Goal: Book appointment/travel/reservation

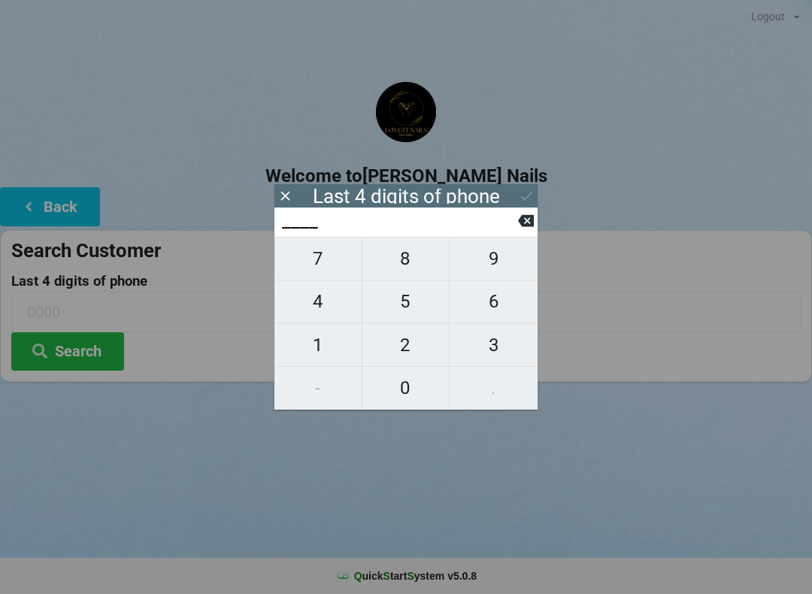
click at [428, 260] on span "8" at bounding box center [405, 259] width 87 height 32
type input "8___"
click at [316, 323] on button "4" at bounding box center [318, 301] width 88 height 43
type input "84__"
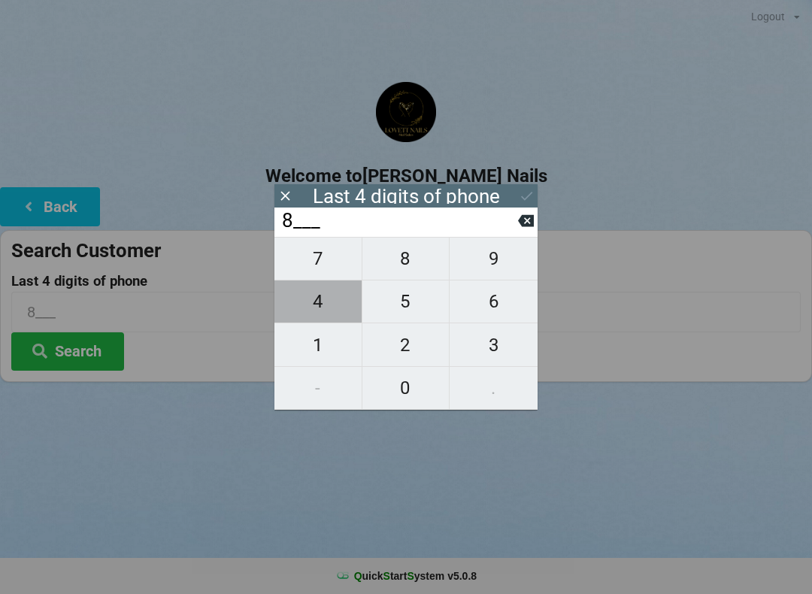
type input "84__"
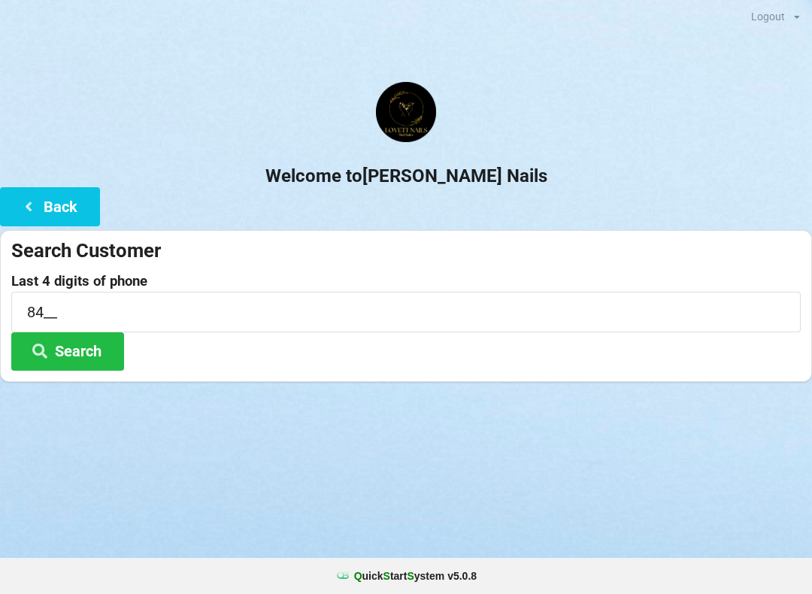
click at [701, 545] on div "Logout Logout Sign-In Welcome to [PERSON_NAME] Nails Back Search Customer Last …" at bounding box center [406, 297] width 812 height 594
click at [138, 307] on input "84__" at bounding box center [405, 312] width 789 height 40
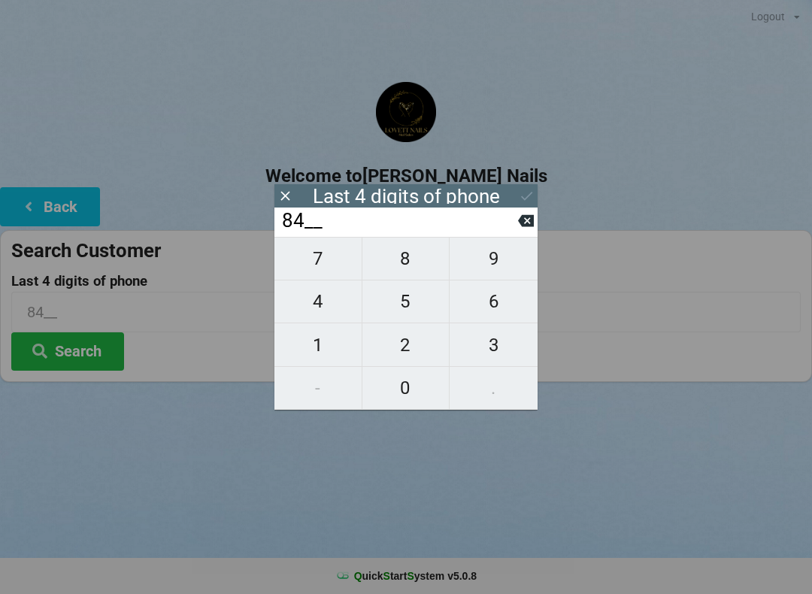
click at [522, 223] on icon at bounding box center [526, 221] width 16 height 12
click at [513, 224] on input "8___" at bounding box center [399, 221] width 238 height 24
click at [510, 226] on input "8___" at bounding box center [399, 221] width 238 height 24
click at [525, 221] on icon at bounding box center [526, 221] width 16 height 12
type input "____"
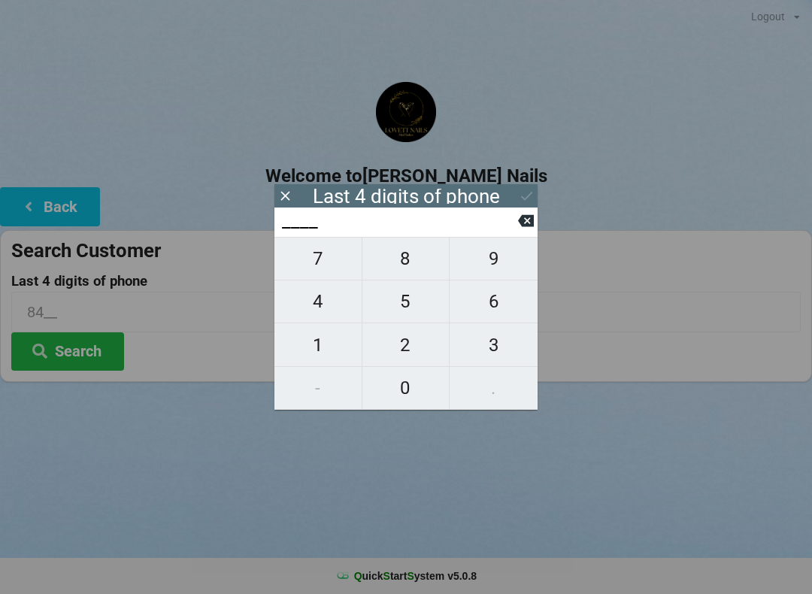
click at [313, 274] on span "7" at bounding box center [317, 259] width 87 height 32
type input "7___"
click at [495, 297] on span "6" at bounding box center [493, 302] width 88 height 32
type input "76__"
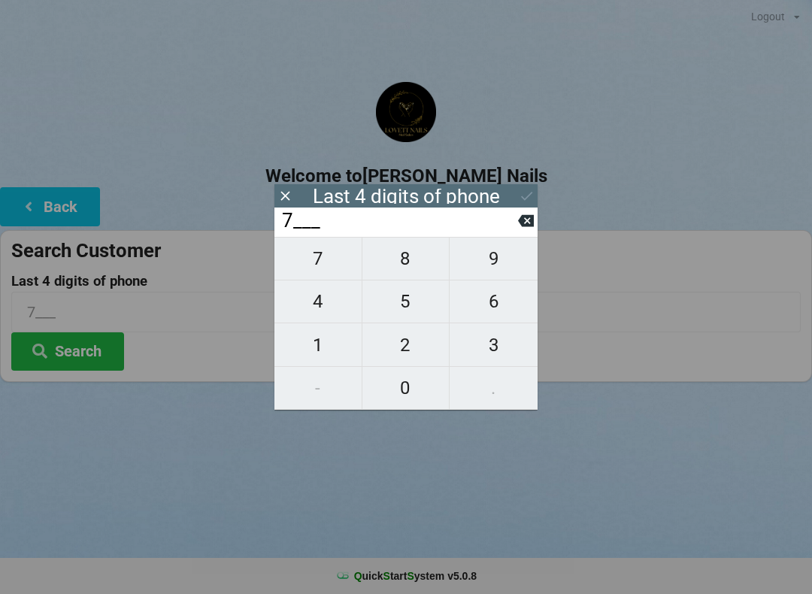
type input "76__"
click at [324, 295] on span "4" at bounding box center [317, 302] width 87 height 32
type input "764_"
click at [423, 345] on span "2" at bounding box center [405, 345] width 87 height 32
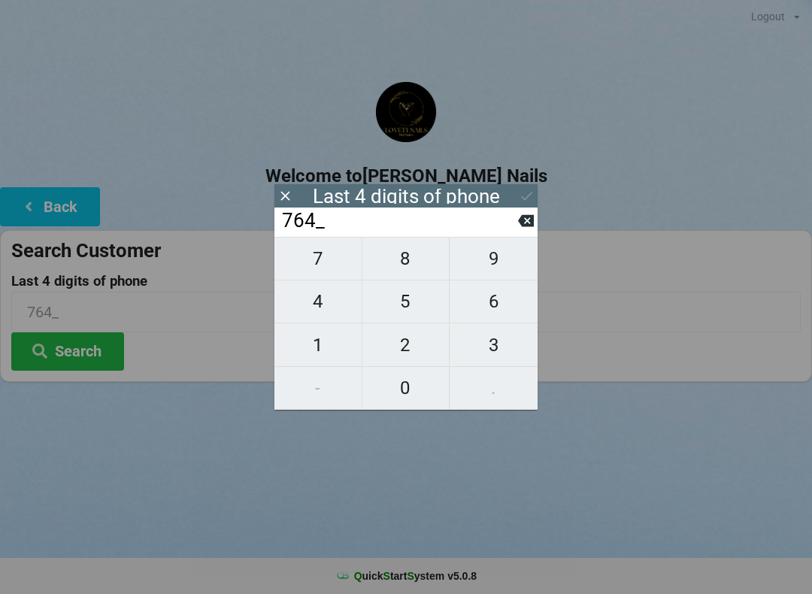
type input "7642"
click at [430, 233] on input "7642" at bounding box center [399, 221] width 238 height 24
click at [89, 355] on button "Search" at bounding box center [67, 351] width 113 height 38
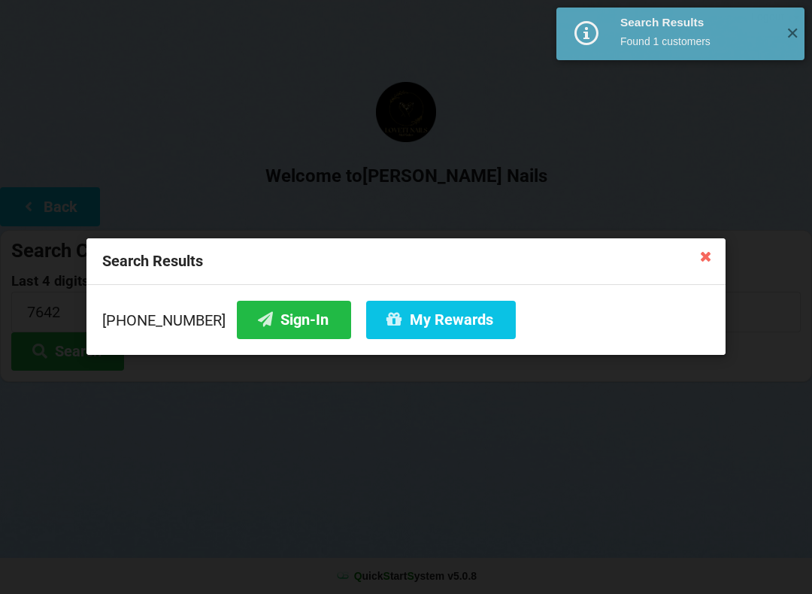
click at [264, 317] on button "Sign-In" at bounding box center [294, 320] width 114 height 38
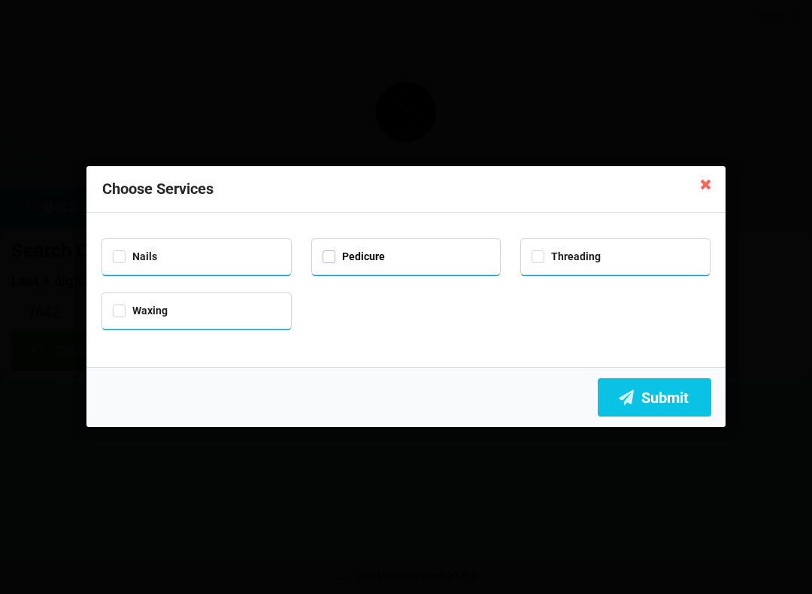
click at [328, 250] on label "Pedicure" at bounding box center [353, 256] width 62 height 13
checkbox input "true"
click at [113, 252] on label "Nails" at bounding box center [135, 256] width 44 height 13
checkbox input "true"
click at [652, 390] on button "Submit" at bounding box center [654, 397] width 113 height 38
